Goal: Task Accomplishment & Management: Complete application form

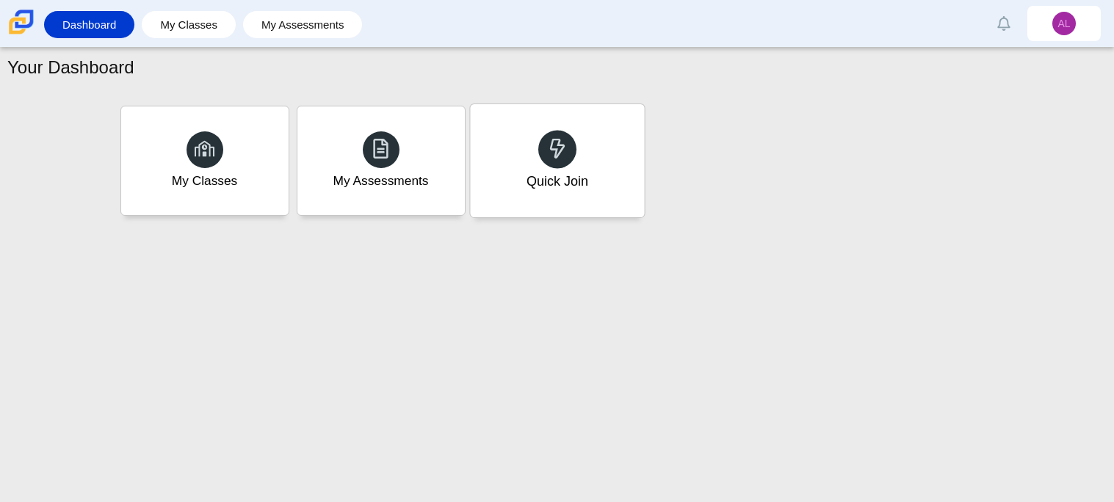
click at [495, 135] on div "Quick Join" at bounding box center [557, 160] width 174 height 113
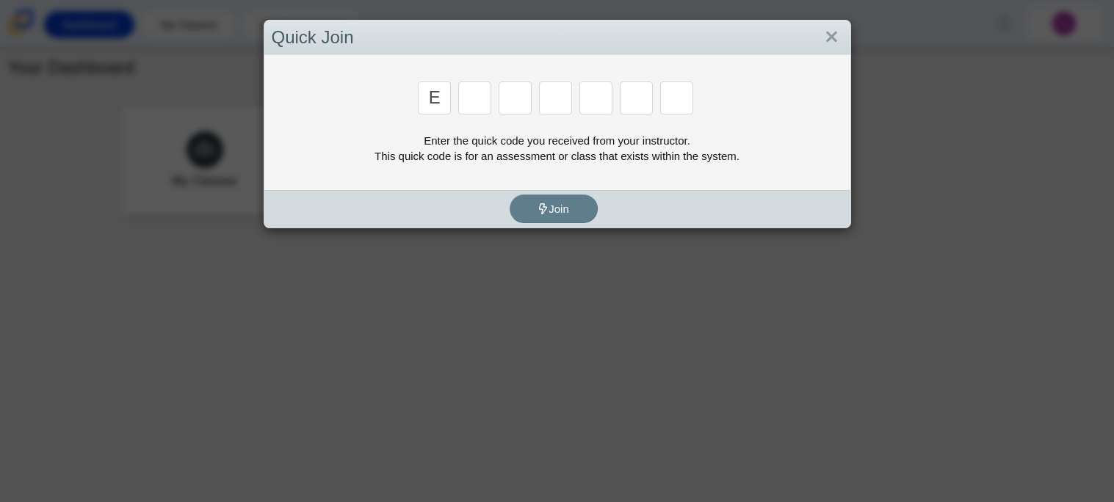
type input "E"
type input "e"
type input "7"
type input "f"
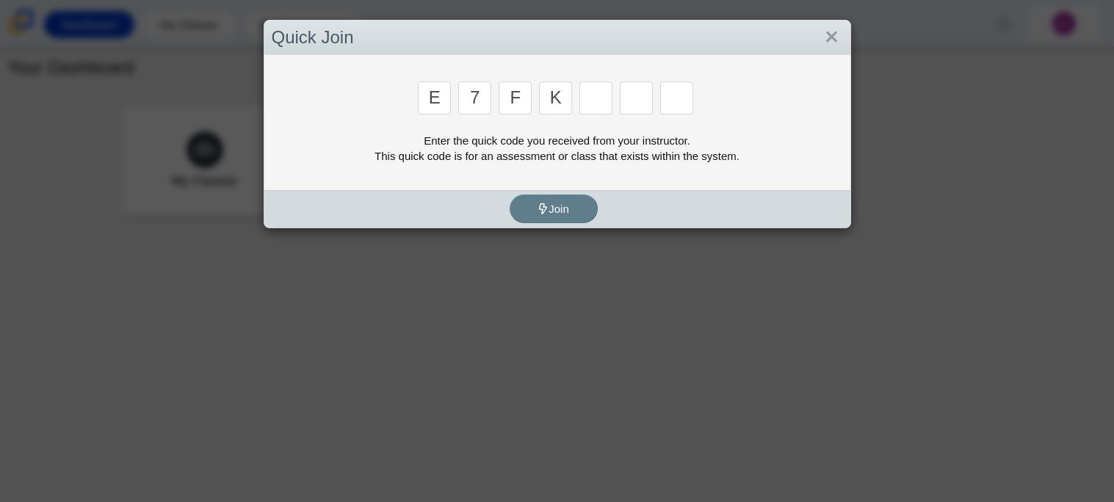
type input "k"
type input "c"
type input "f"
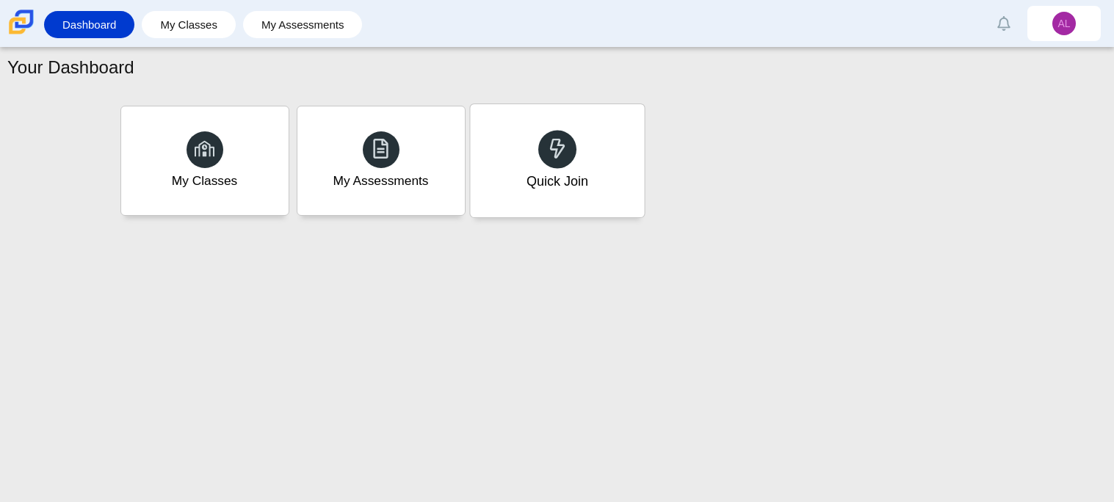
type input "b"
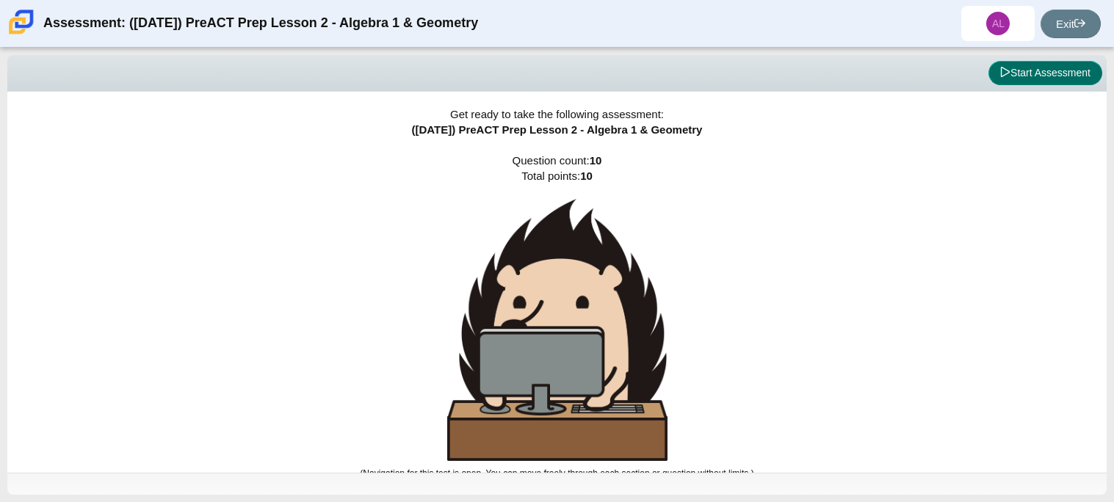
click at [1000, 69] on icon at bounding box center [1005, 72] width 10 height 10
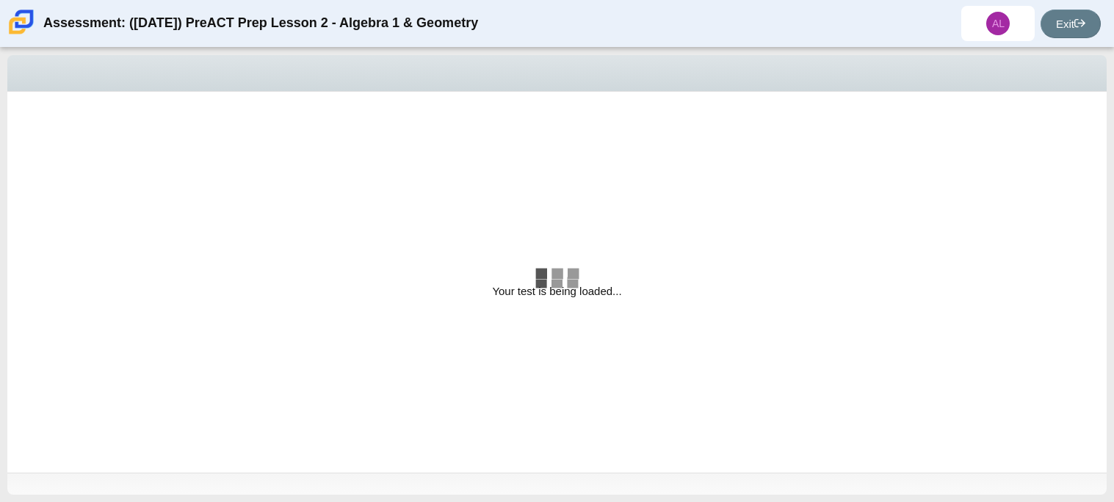
select select "bbf5d072-3e0b-44c4-9a12-6e7c9033f65b"
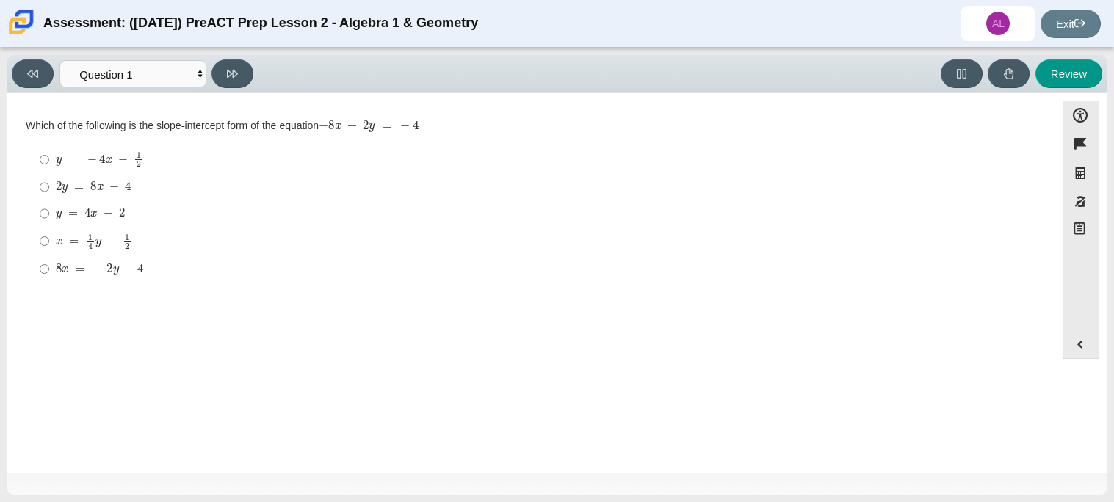
click at [106, 159] on mjx-c "Assessment items" at bounding box center [109, 160] width 7 height 6
click at [49, 159] on input "y = − 4 x − 1 2 y = − 4 x − 1 2" at bounding box center [45, 159] width 10 height 29
radio input "true"
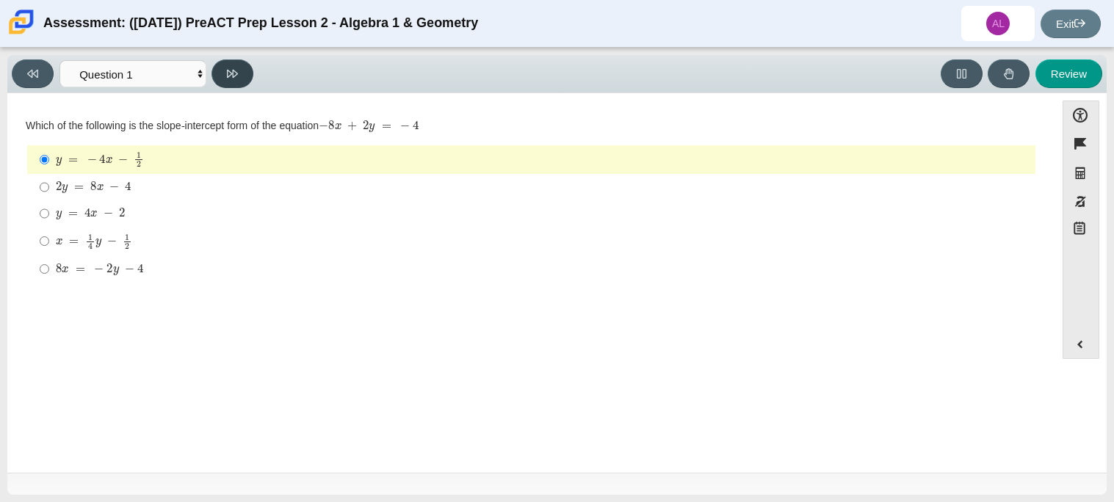
click at [239, 73] on button at bounding box center [232, 73] width 42 height 29
select select "ed62e223-81bd-4cbf-ab48-ab975844bd1f"
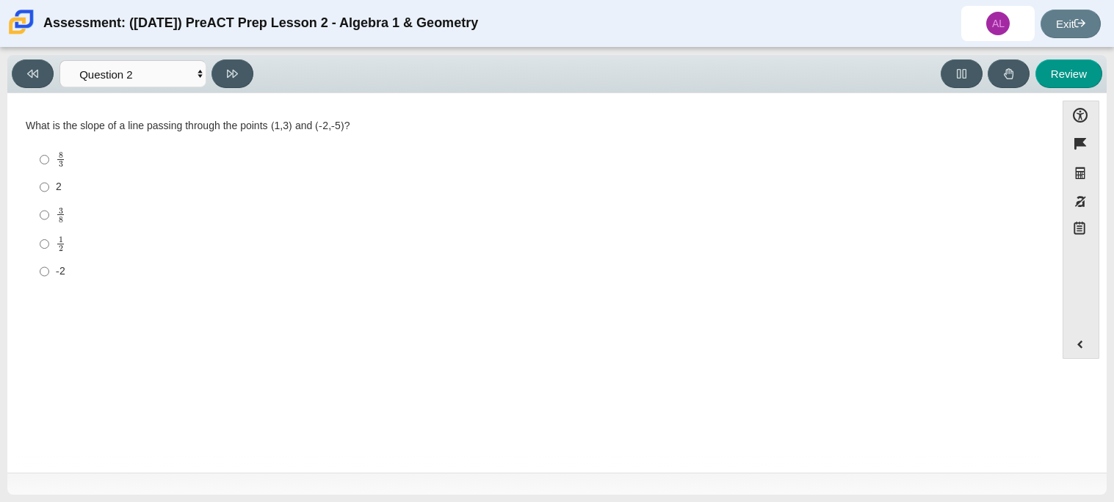
click at [50, 224] on label "3 8 3 eighths" at bounding box center [532, 214] width 1006 height 29
click at [49, 224] on input "3 8 3 eighths" at bounding box center [45, 214] width 10 height 29
radio input "true"
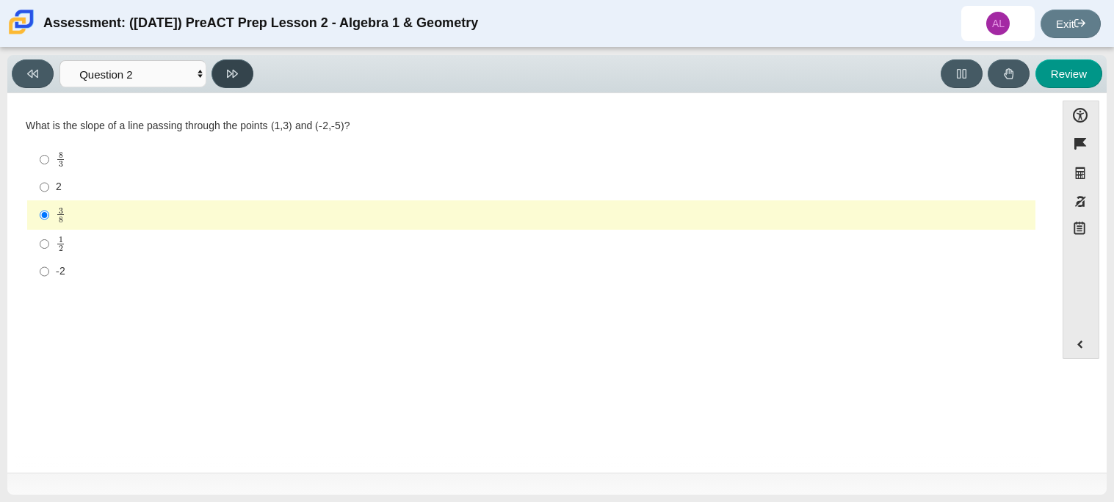
click at [229, 79] on button at bounding box center [232, 73] width 42 height 29
select select "97f4f5fa-a52e-4fed-af51-565bfcdf47cb"
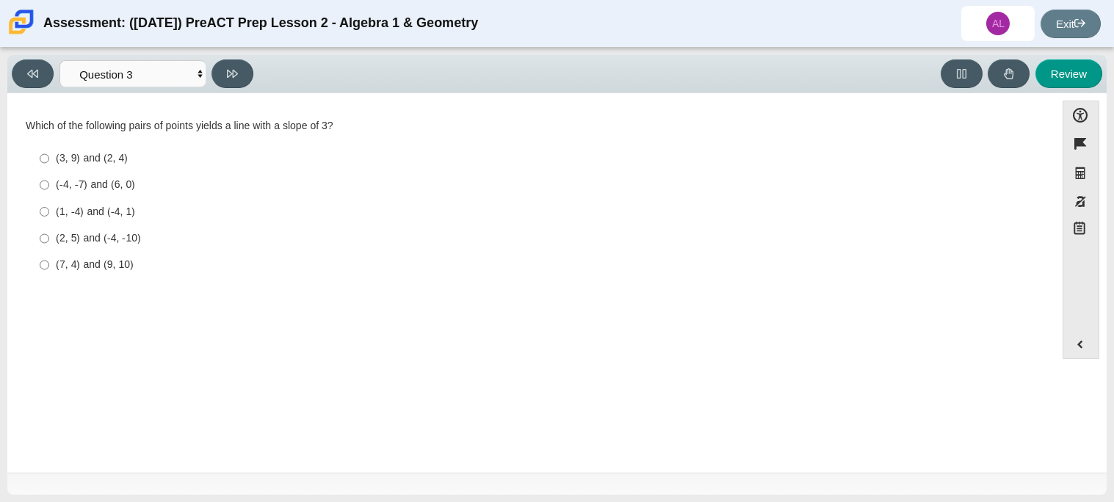
click at [60, 234] on div "(2, 5) and (-4, -10)" at bounding box center [543, 238] width 974 height 15
click at [49, 234] on input "(2, 5) and (-4, -10) (2, 5) and (-4, -10)" at bounding box center [45, 238] width 10 height 26
radio input "true"
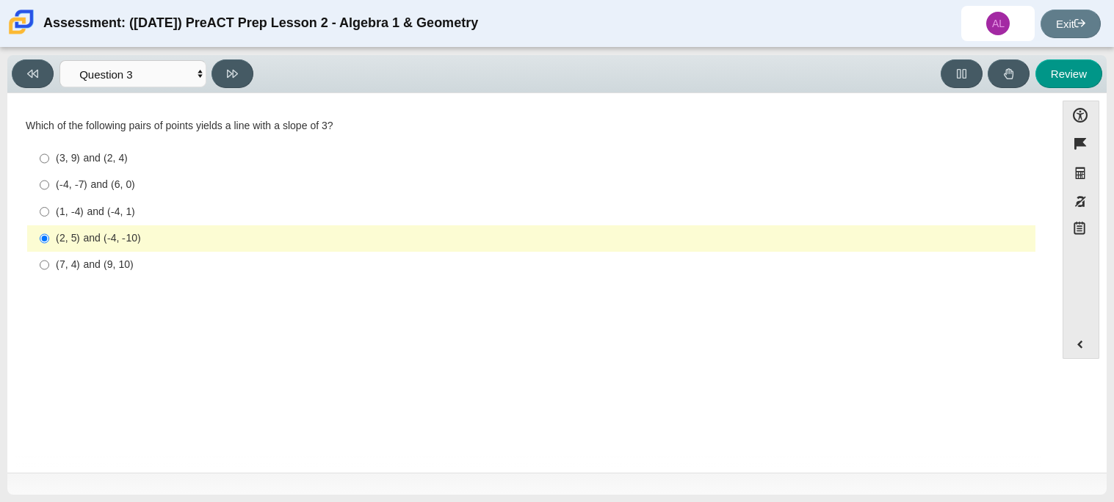
click at [90, 228] on label "(2, 5) and (-4, -10) (2, 5) and (-4, -10)" at bounding box center [532, 238] width 1006 height 26
click at [49, 228] on input "(2, 5) and (-4, -10) (2, 5) and (-4, -10)" at bounding box center [45, 238] width 10 height 26
click at [232, 71] on icon at bounding box center [232, 73] width 11 height 11
select select "89427bb7-e313-4f00-988f-8b8255897029"
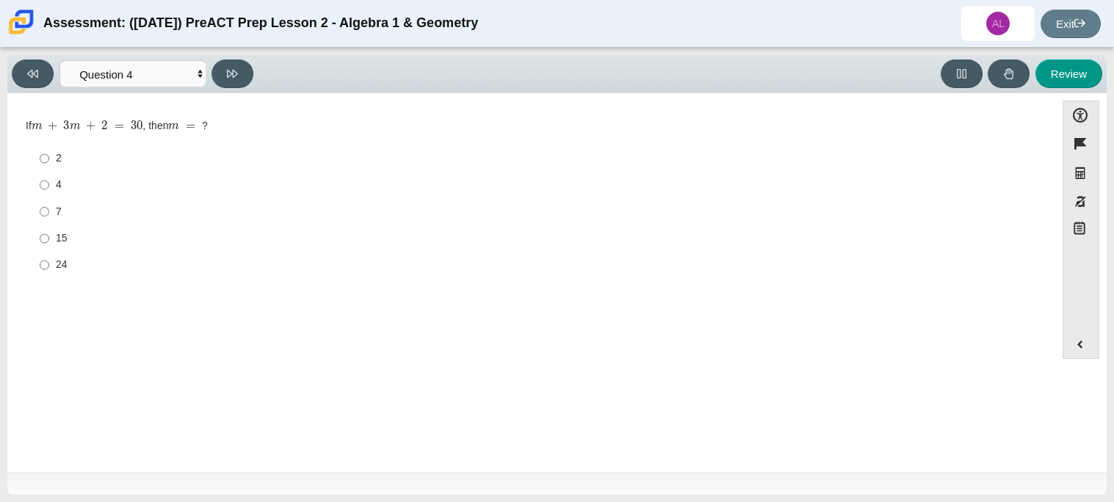
click at [51, 239] on label "15 15" at bounding box center [532, 238] width 1006 height 26
click at [49, 239] on input "15 15" at bounding box center [45, 238] width 10 height 26
radio input "true"
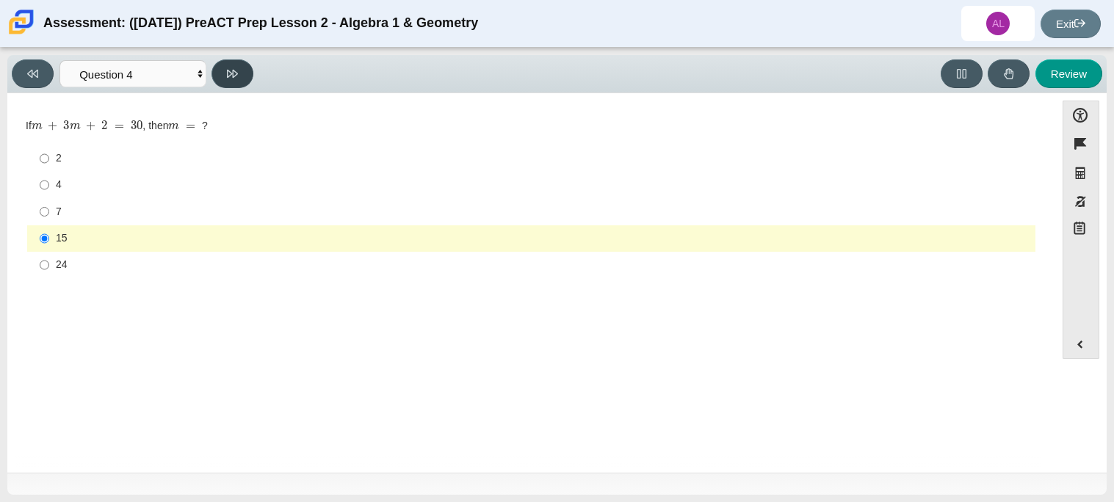
click at [240, 70] on button at bounding box center [232, 73] width 42 height 29
select select "489dcffd-4e6a-49cf-a9d6-ad1d4a911a4e"
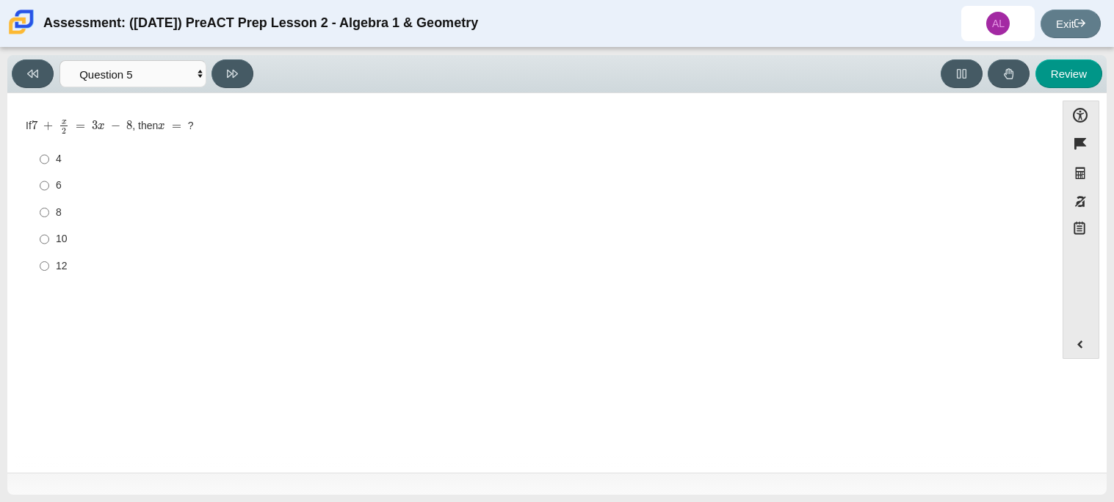
click at [54, 245] on label "10 10" at bounding box center [532, 239] width 1006 height 26
click at [49, 245] on input "10 10" at bounding box center [45, 239] width 10 height 26
radio input "true"
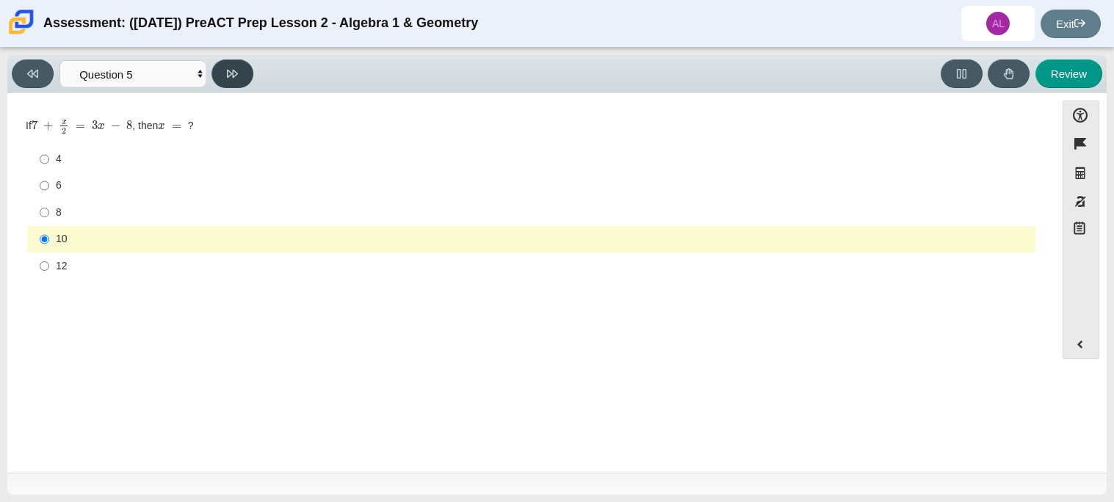
click at [234, 76] on icon at bounding box center [232, 73] width 11 height 11
select select "210571de-36a6-4d8e-a361-ceff8ef801dc"
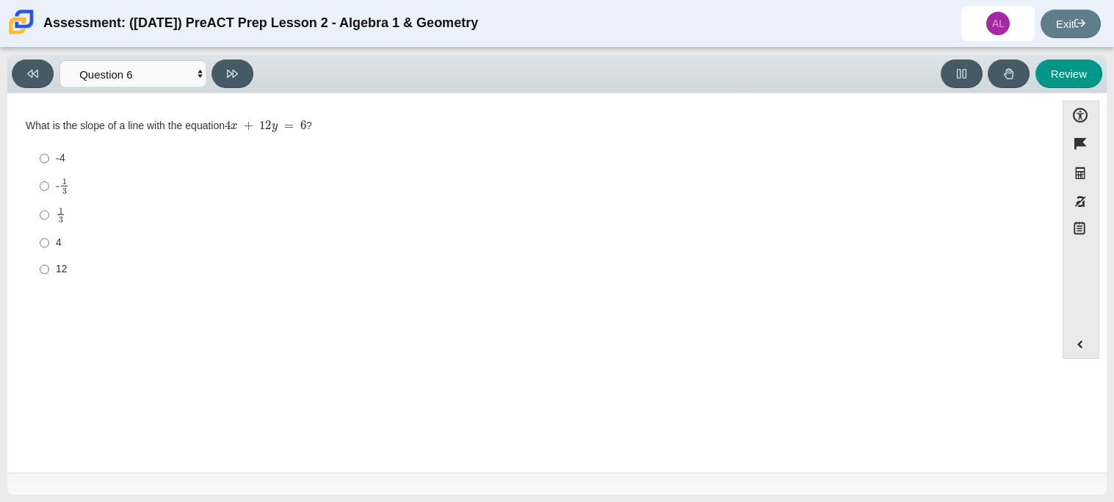
click at [70, 228] on label "1 3 1 third" at bounding box center [532, 214] width 1006 height 29
click at [49, 228] on input "1 3 1 third" at bounding box center [45, 214] width 10 height 29
radio input "true"
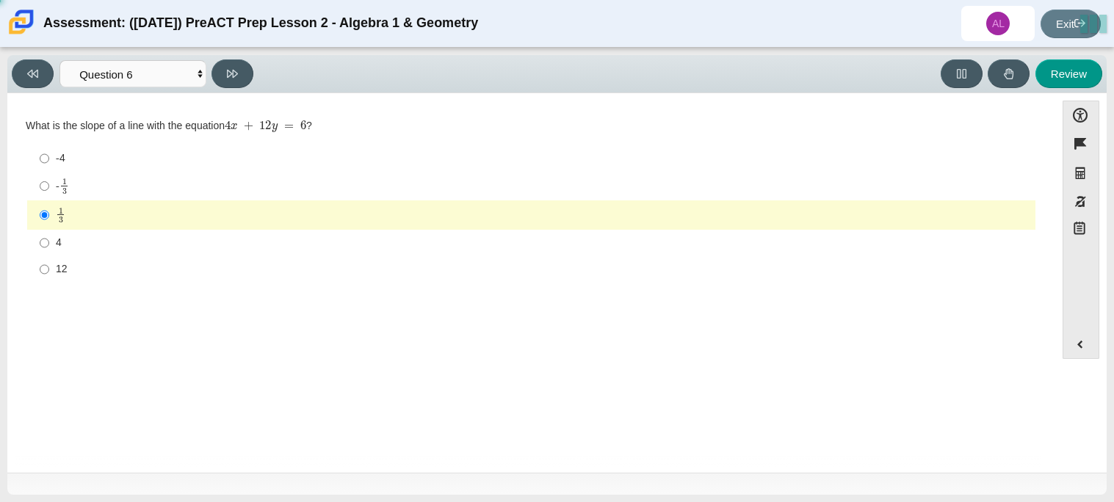
click at [64, 239] on div "4" at bounding box center [543, 243] width 974 height 15
click at [49, 239] on input "4 4" at bounding box center [45, 243] width 10 height 26
radio input "true"
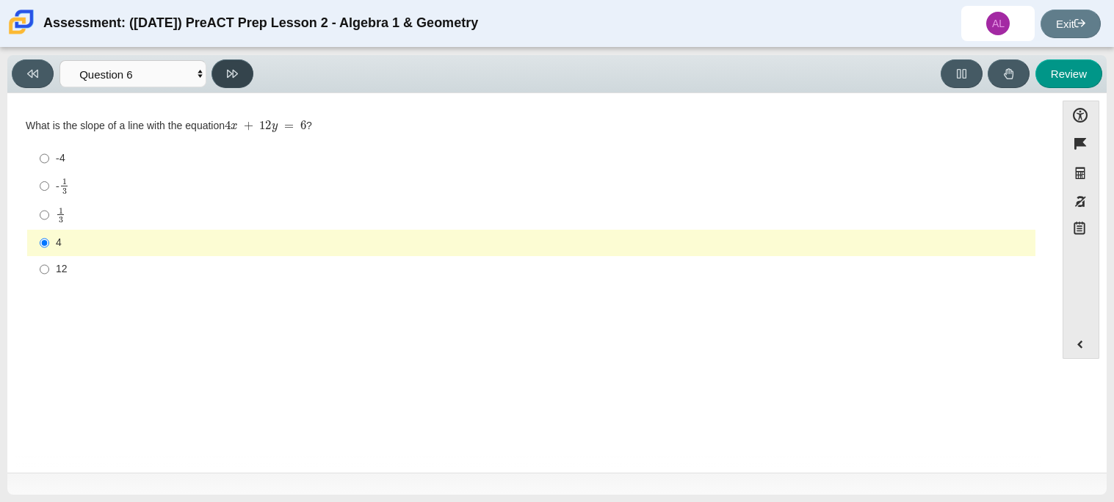
click at [228, 83] on button at bounding box center [232, 73] width 42 height 29
select select "ec95ace6-bebc-42b8-9428-40567494d4da"
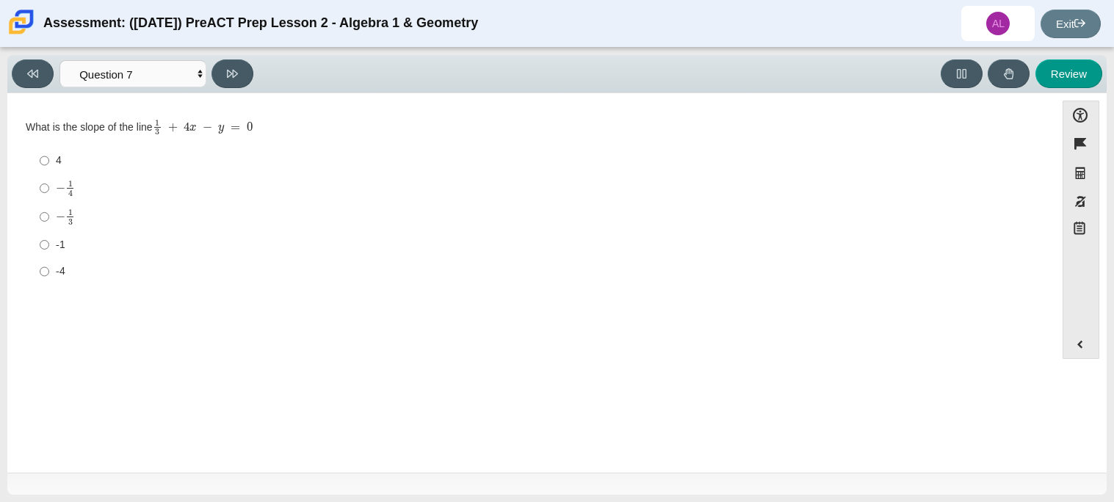
click at [36, 250] on label "-1 -1" at bounding box center [532, 244] width 1006 height 26
click at [40, 250] on input "-1 -1" at bounding box center [45, 244] width 10 height 26
radio input "true"
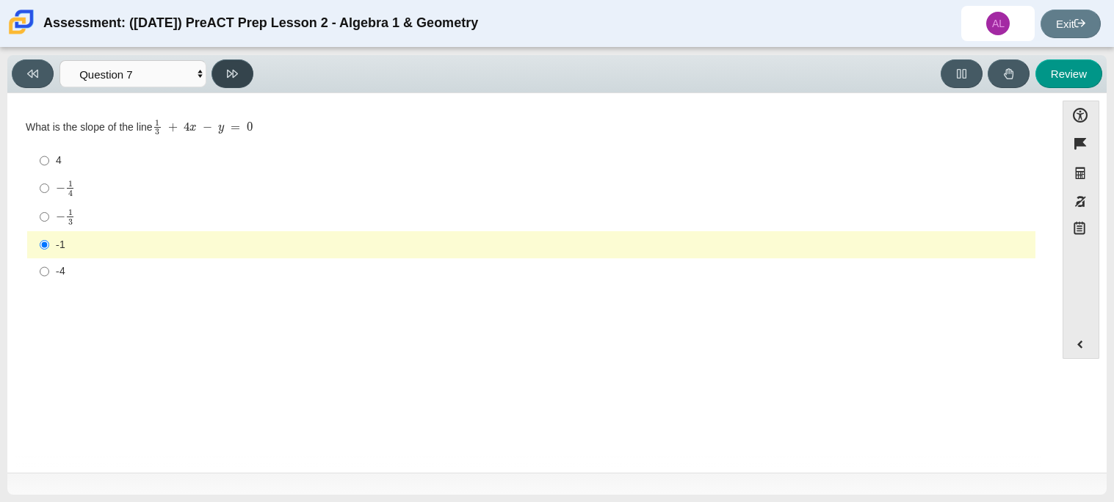
click at [240, 84] on button at bounding box center [232, 73] width 42 height 29
select select "ce81fe10-bf29-4b5e-8bd7-4f47f2fed4d8"
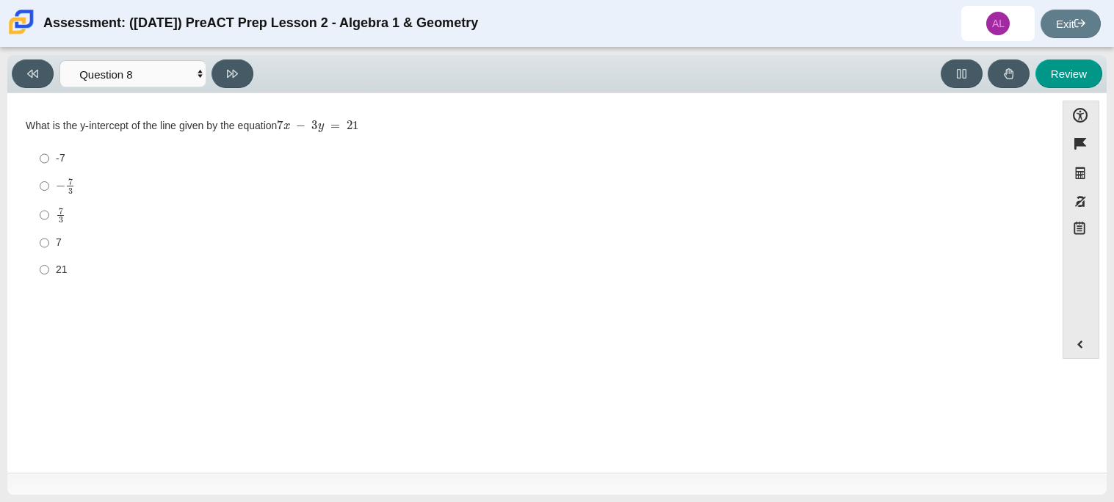
click at [57, 252] on label "7 7" at bounding box center [532, 243] width 1006 height 26
click at [49, 252] on input "7 7" at bounding box center [45, 243] width 10 height 26
radio input "true"
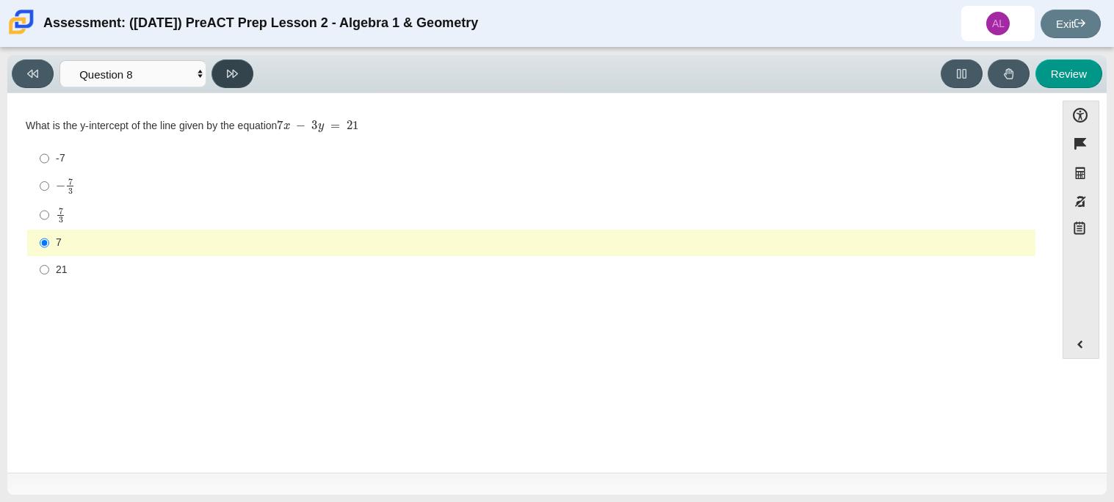
click at [236, 72] on icon at bounding box center [232, 73] width 11 height 11
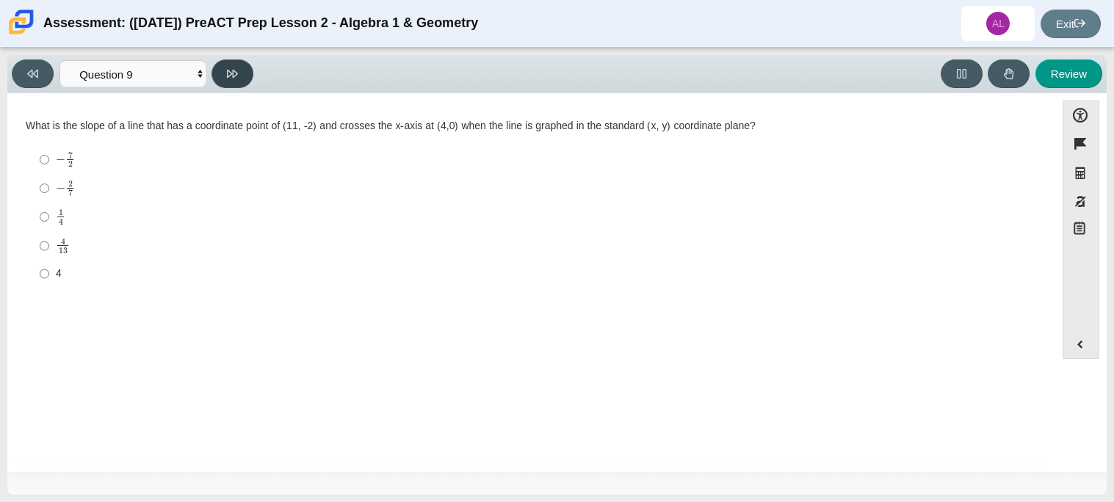
click at [236, 72] on icon at bounding box center [232, 73] width 11 height 11
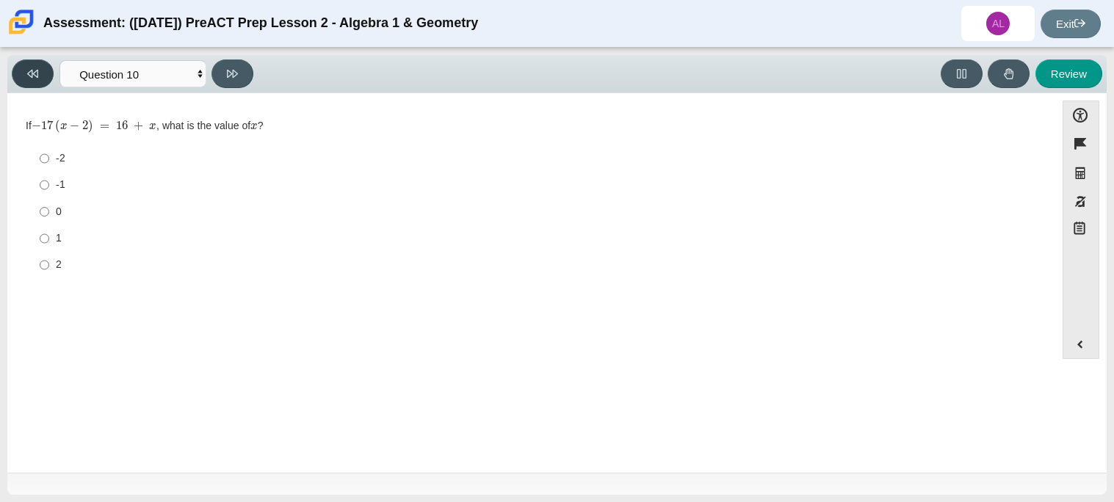
click at [29, 64] on button at bounding box center [33, 73] width 42 height 29
select select "14773eaf-2ca1-47ae-afe7-a624a56f34b3"
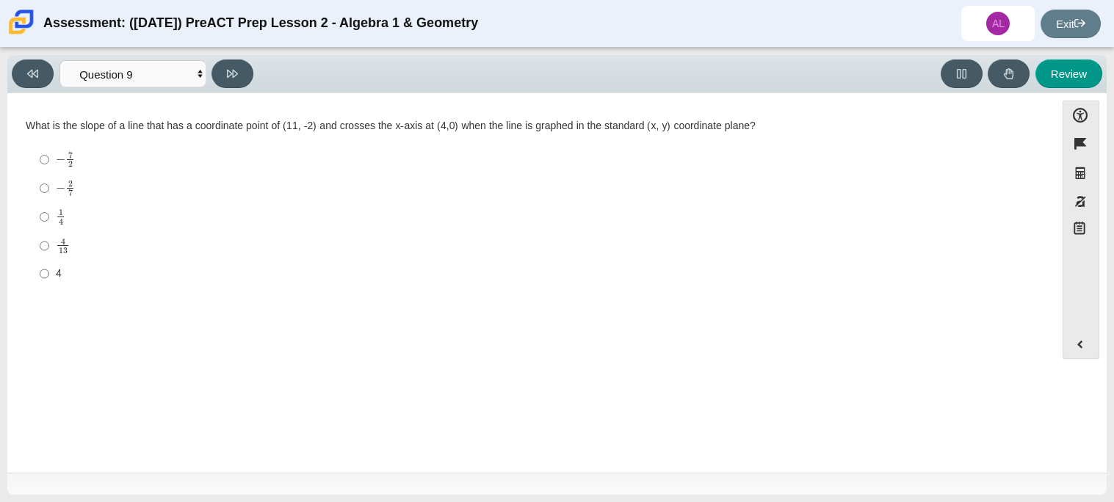
click at [69, 253] on div "4 13" at bounding box center [543, 246] width 974 height 17
click at [49, 253] on input "4 13 4 over 13" at bounding box center [45, 245] width 10 height 29
radio input "true"
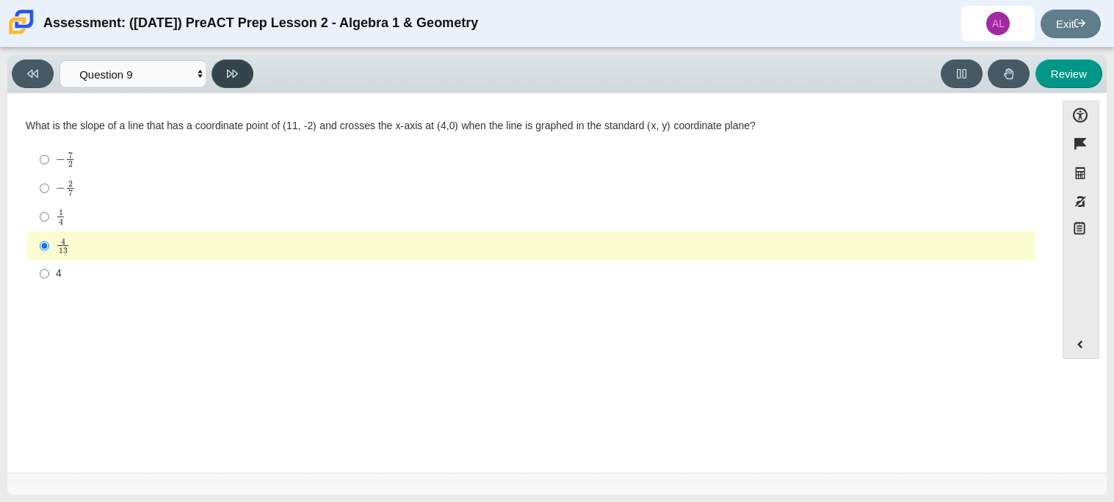
click at [242, 80] on button at bounding box center [232, 73] width 42 height 29
select select "96b71634-eacb-4f7e-8aef-411727d9bcba"
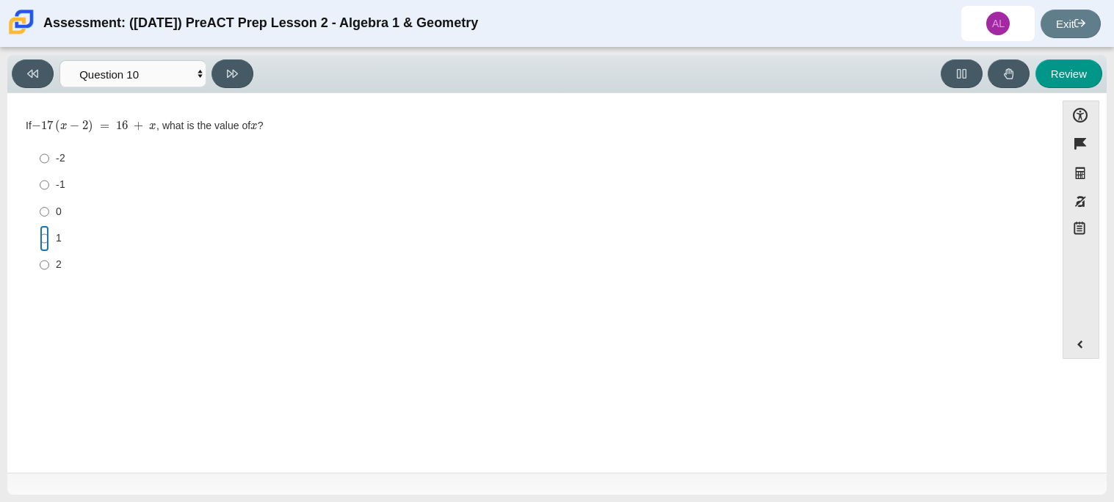
click at [48, 242] on input "1 1" at bounding box center [45, 238] width 10 height 26
radio input "true"
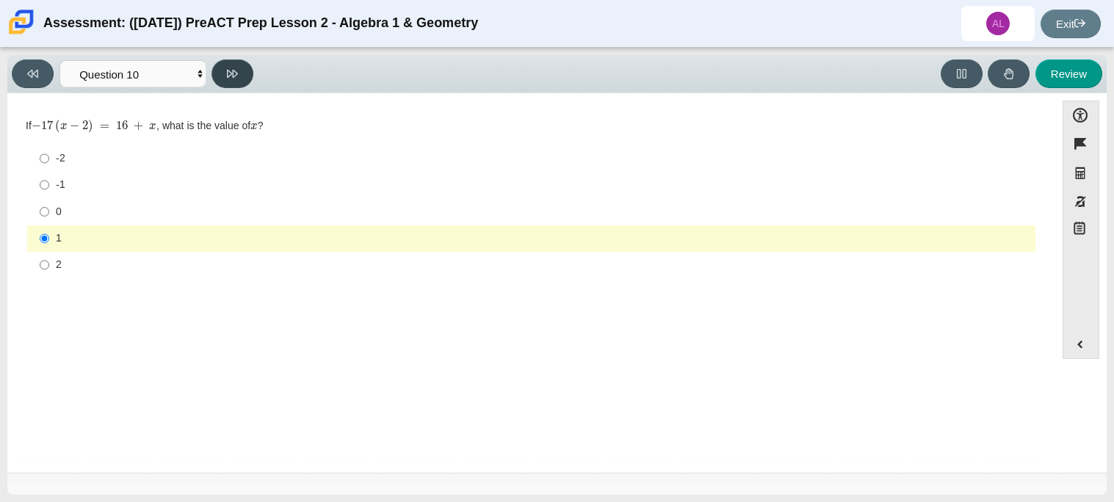
click at [223, 76] on button at bounding box center [232, 73] width 42 height 29
select select "review"
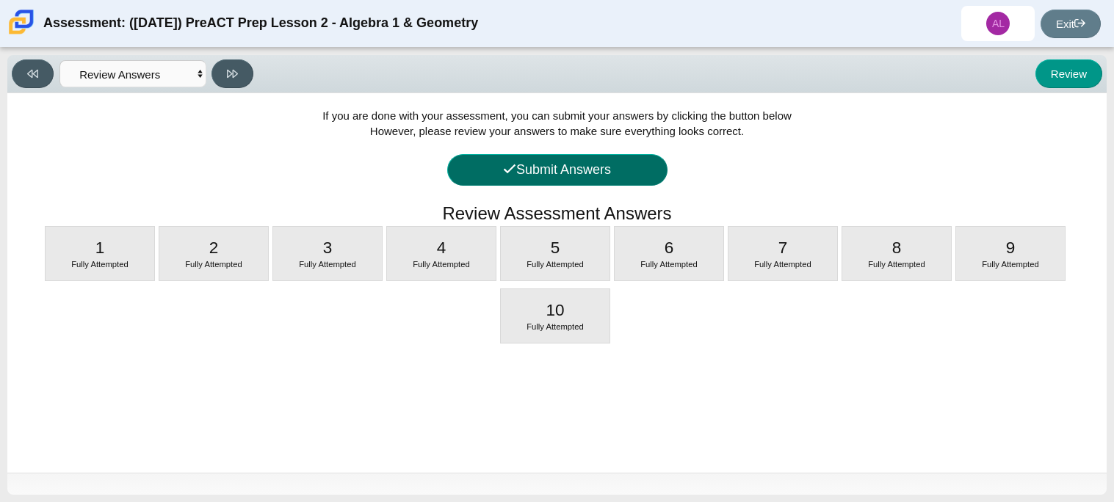
click at [555, 169] on button "Submit Answers" at bounding box center [557, 170] width 220 height 32
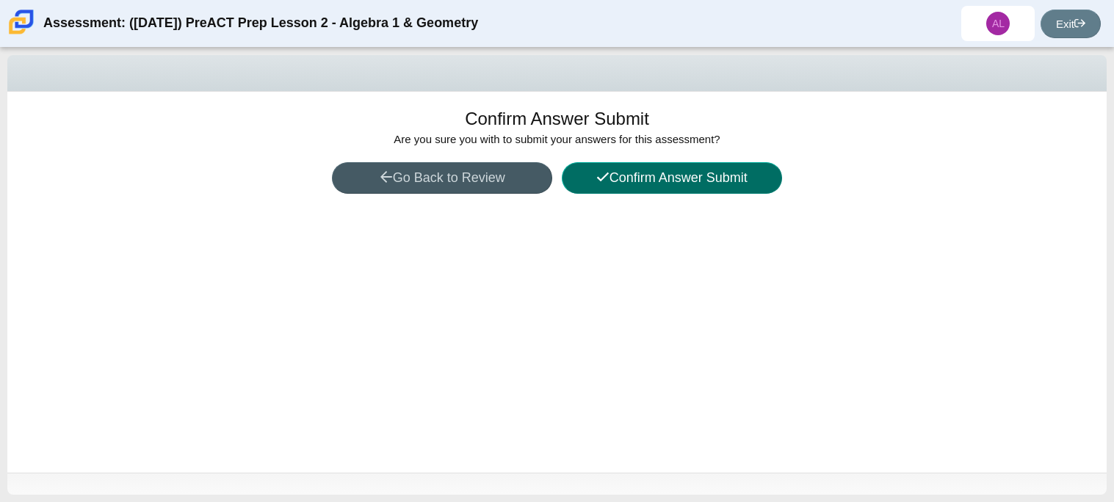
click at [620, 178] on button "Confirm Answer Submit" at bounding box center [672, 178] width 220 height 32
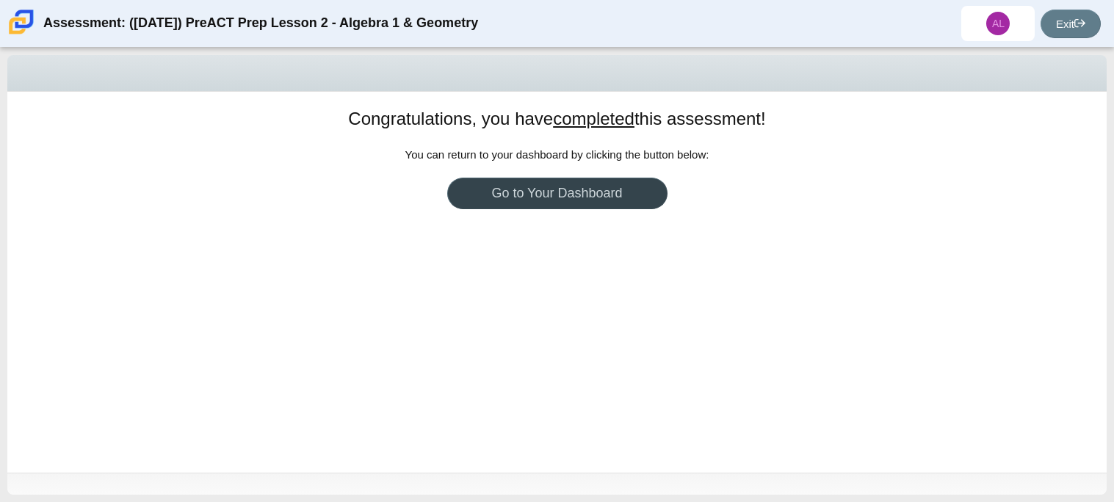
click at [549, 189] on link "Go to Your Dashboard" at bounding box center [557, 194] width 220 height 32
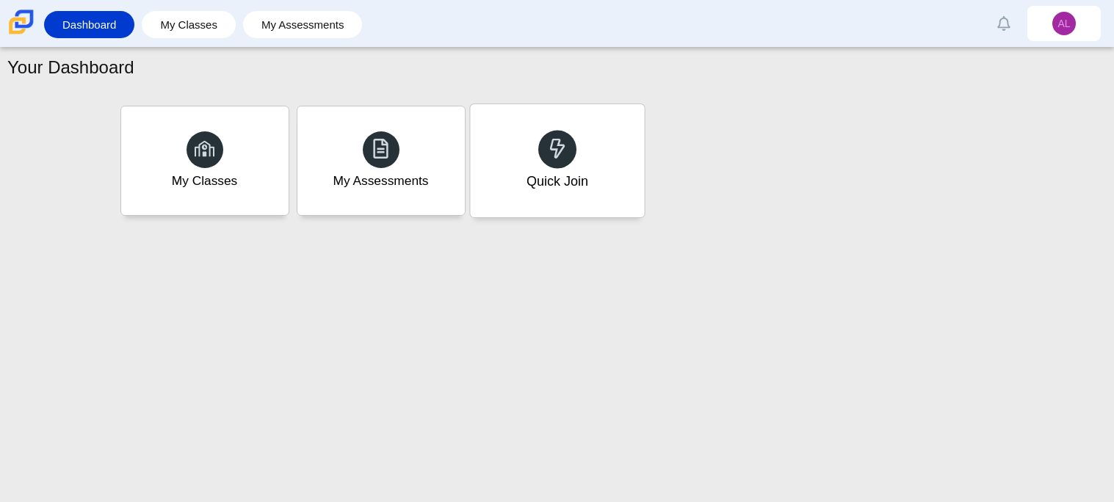
click at [524, 171] on div "Quick Join" at bounding box center [557, 160] width 174 height 113
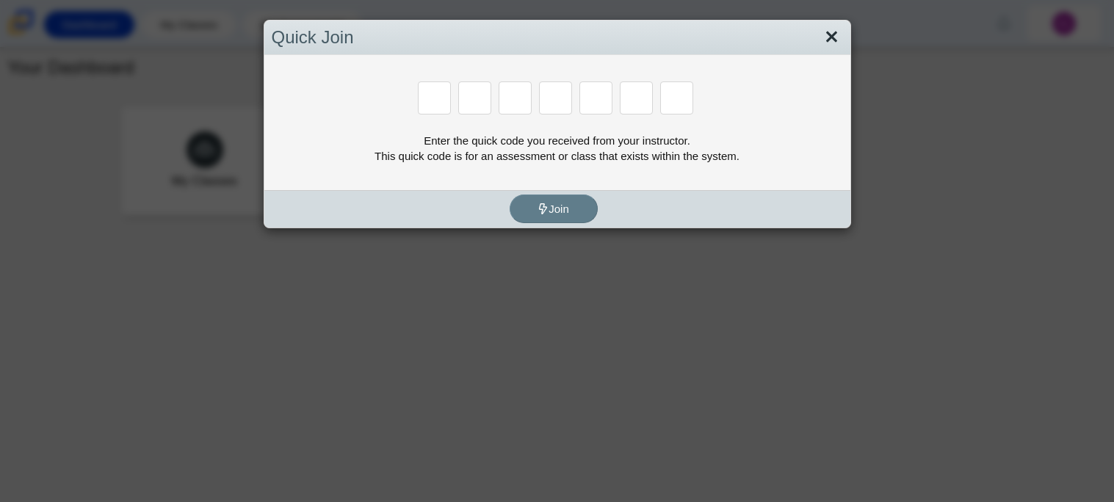
click at [834, 32] on link "Close" at bounding box center [831, 37] width 23 height 25
